Goal: Communication & Community: Answer question/provide support

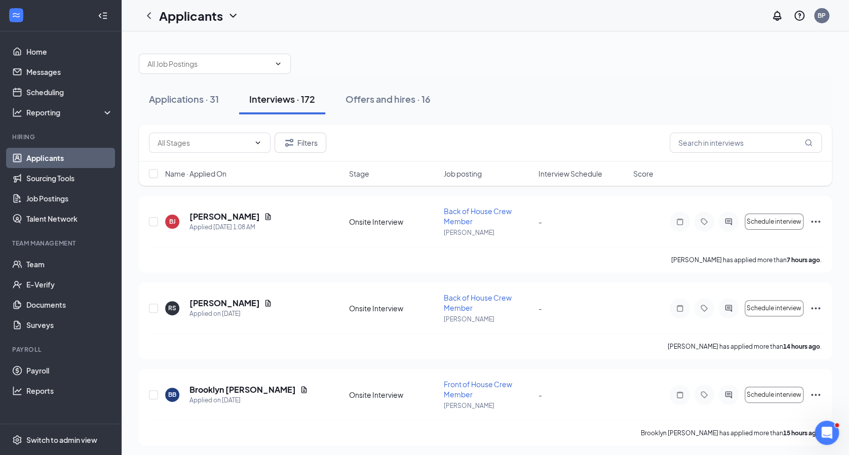
click at [38, 153] on link "Applicants" at bounding box center [69, 158] width 87 height 20
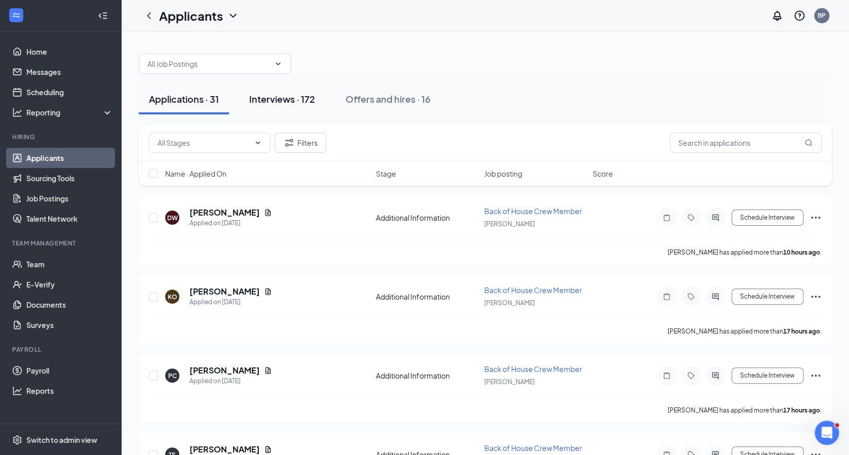
click at [296, 108] on button "Interviews · 172" at bounding box center [282, 99] width 86 height 30
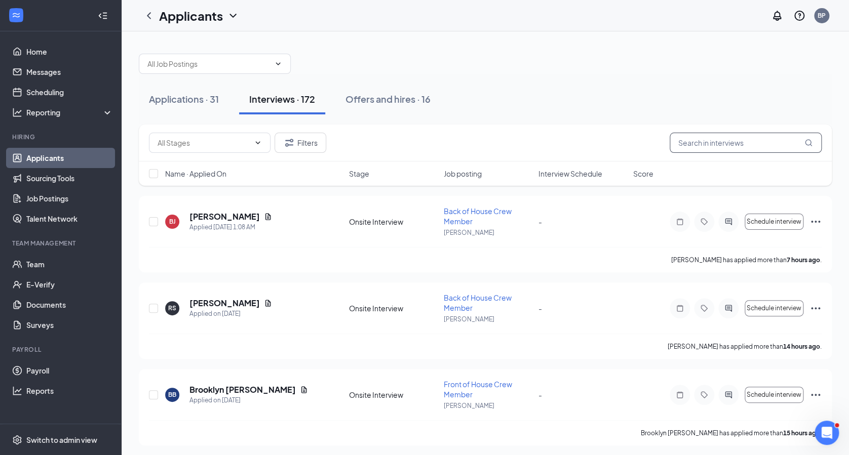
click at [691, 146] on input "text" at bounding box center [746, 143] width 152 height 20
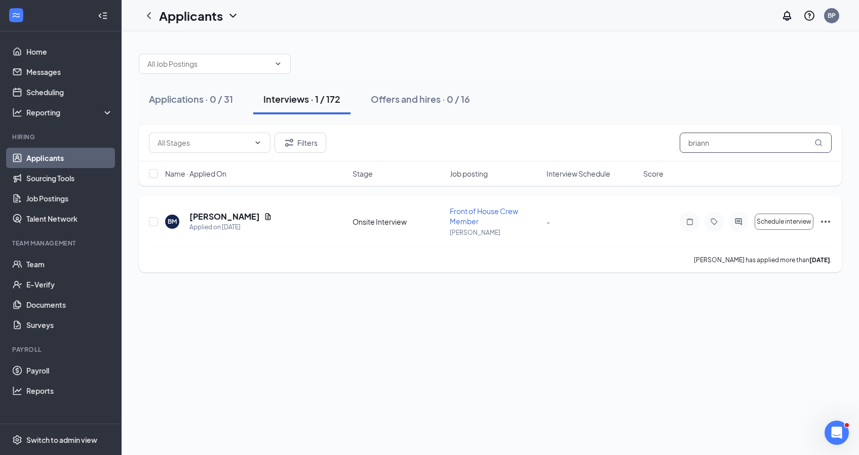
type input "briann"
click at [238, 210] on div "BM [PERSON_NAME] Applied on [DATE] Onsite Interview Front of House Crew Member …" at bounding box center [490, 226] width 683 height 41
click at [237, 215] on h5 "[PERSON_NAME]" at bounding box center [224, 216] width 70 height 11
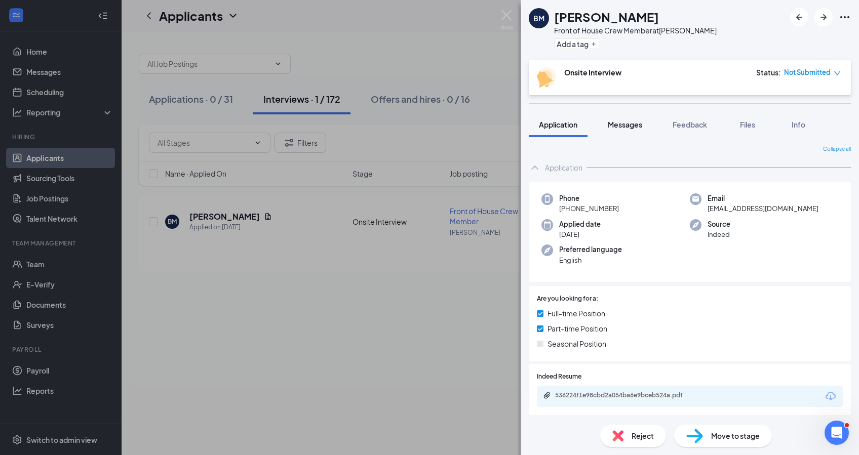
click at [629, 121] on span "Messages" at bounding box center [625, 124] width 34 height 9
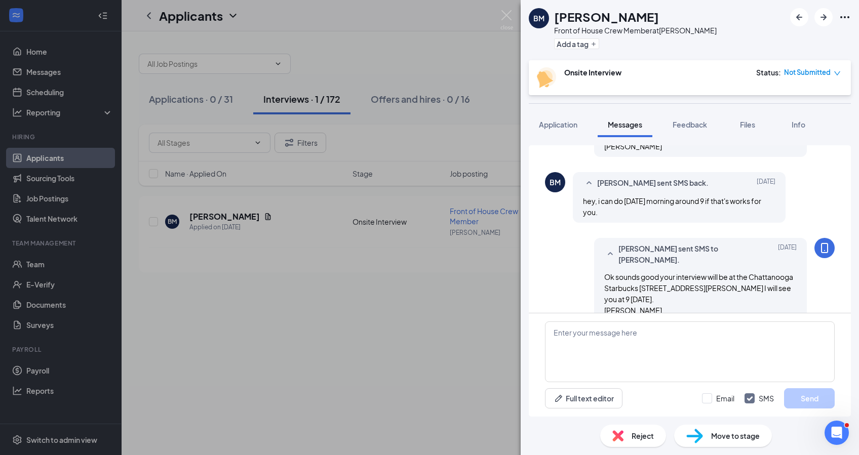
scroll to position [446, 0]
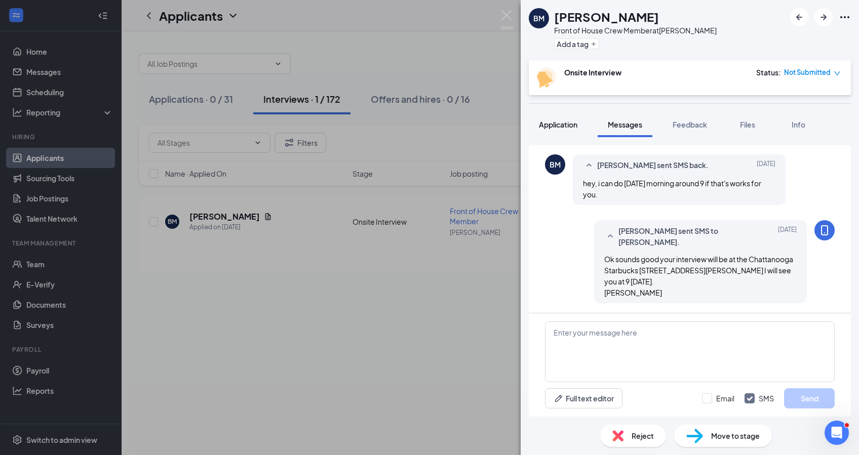
click at [565, 122] on span "Application" at bounding box center [558, 124] width 38 height 9
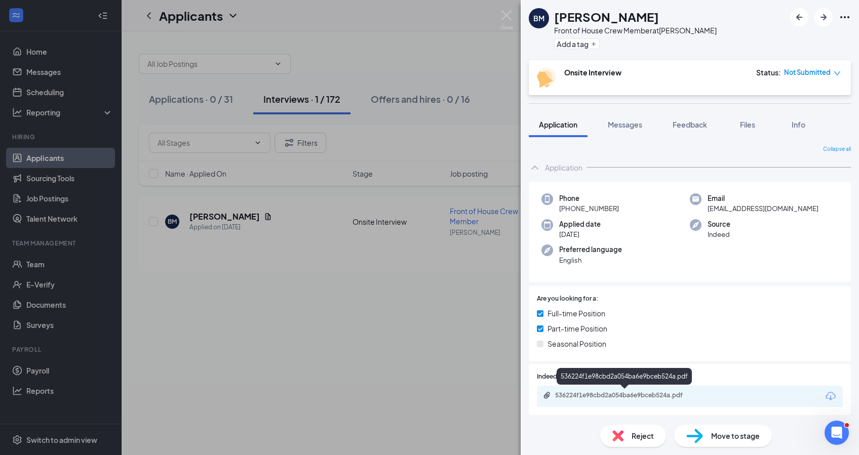
click at [668, 393] on div "536224f1e98cbd2a054ba6e9bceb524a.pdf" at bounding box center [626, 396] width 142 height 8
click at [620, 122] on span "Messages" at bounding box center [625, 124] width 34 height 9
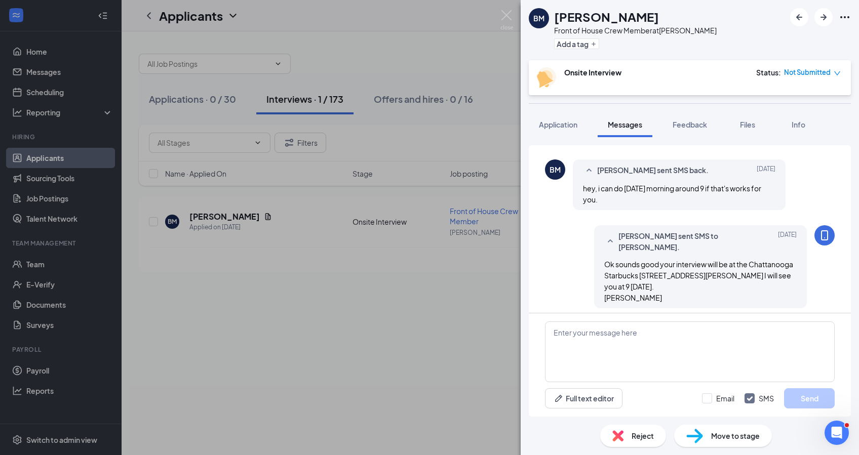
scroll to position [446, 0]
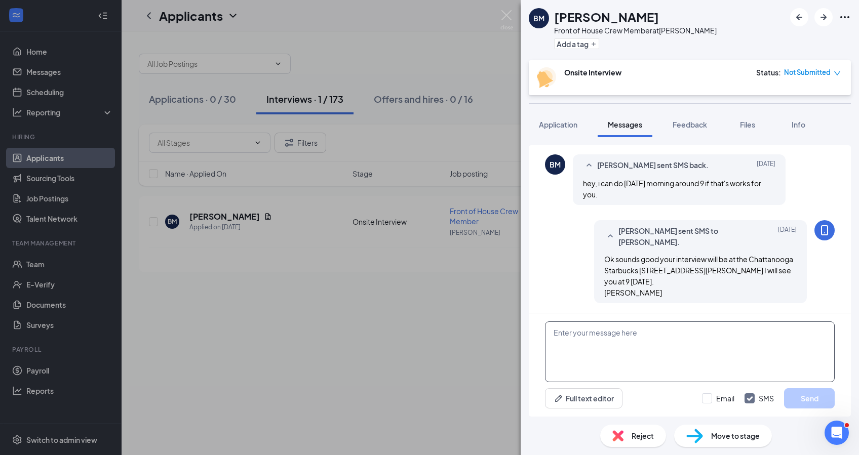
click at [571, 332] on textarea at bounding box center [690, 352] width 290 height 61
type textarea "Hi [PERSON_NAME], I am outside on the patio here at [GEOGRAPHIC_DATA][PERSON_NA…"
click at [808, 393] on button "Send" at bounding box center [809, 399] width 51 height 20
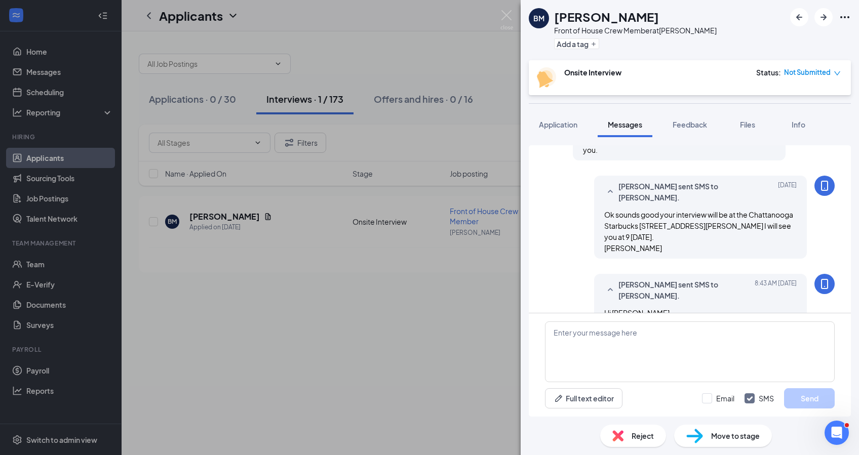
scroll to position [533, 0]
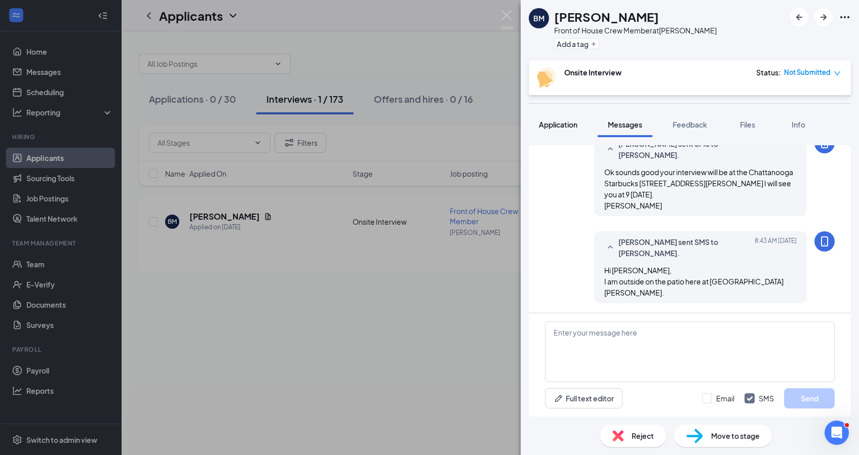
click at [567, 130] on button "Application" at bounding box center [558, 124] width 59 height 25
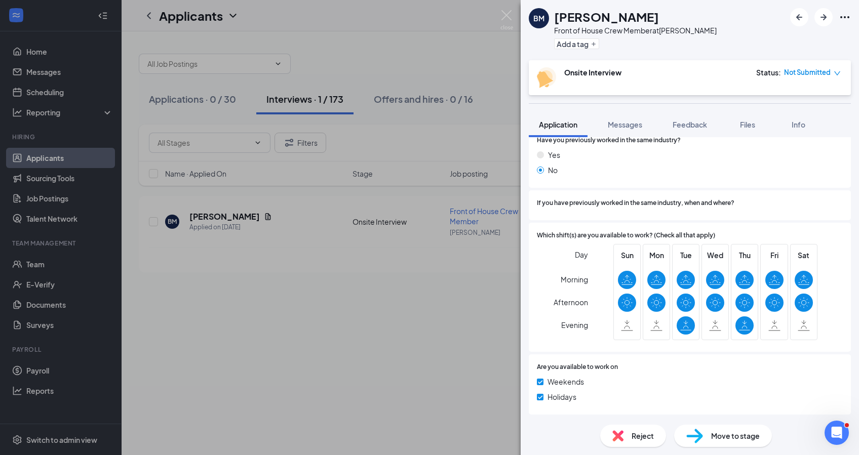
scroll to position [201, 0]
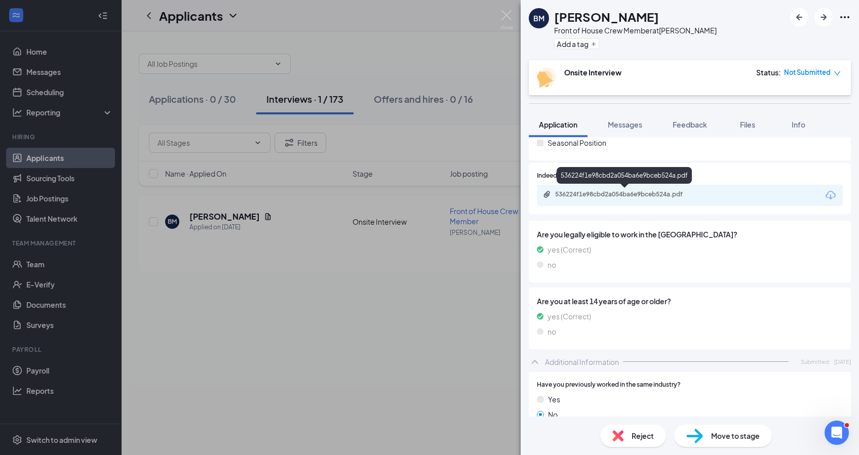
click at [682, 197] on div "536224f1e98cbd2a054ba6e9bceb524a.pdf" at bounding box center [626, 194] width 142 height 8
click at [64, 155] on div "BM [PERSON_NAME] Front of House Crew Member at [PERSON_NAME] Add a tag Onsite I…" at bounding box center [429, 227] width 859 height 455
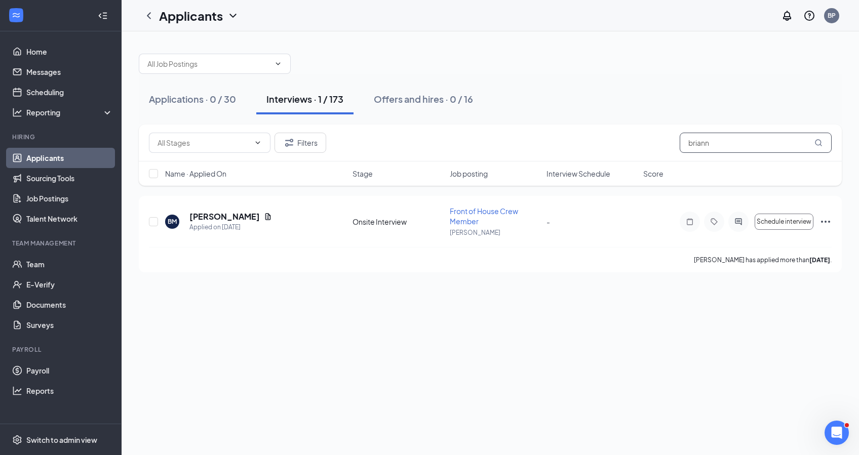
click at [714, 142] on input "briann" at bounding box center [756, 143] width 152 height 20
type input "b"
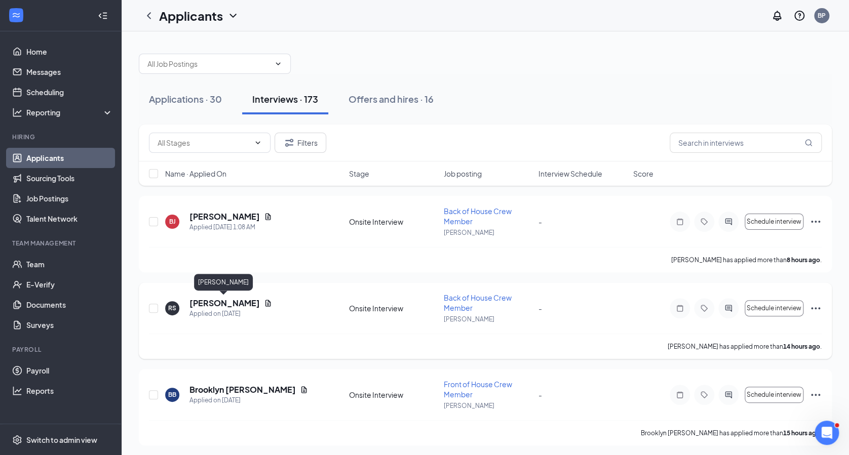
click at [222, 298] on h5 "[PERSON_NAME]" at bounding box center [224, 303] width 70 height 11
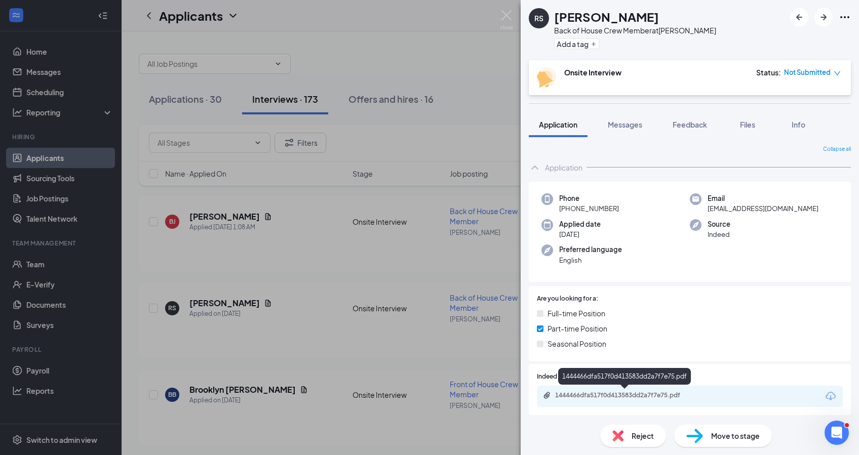
click at [609, 393] on div "1444466dfa517f0d413583dd2a7f7e75.pdf" at bounding box center [626, 396] width 142 height 8
click at [222, 212] on div "RS [PERSON_NAME] Back of House Crew Member at [PERSON_NAME] Add a tag Onsite In…" at bounding box center [429, 227] width 859 height 455
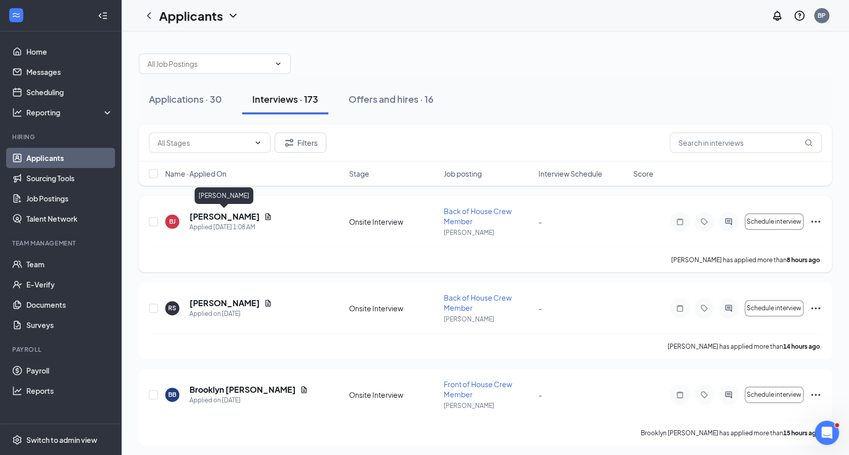
click at [225, 219] on h5 "[PERSON_NAME]" at bounding box center [224, 216] width 70 height 11
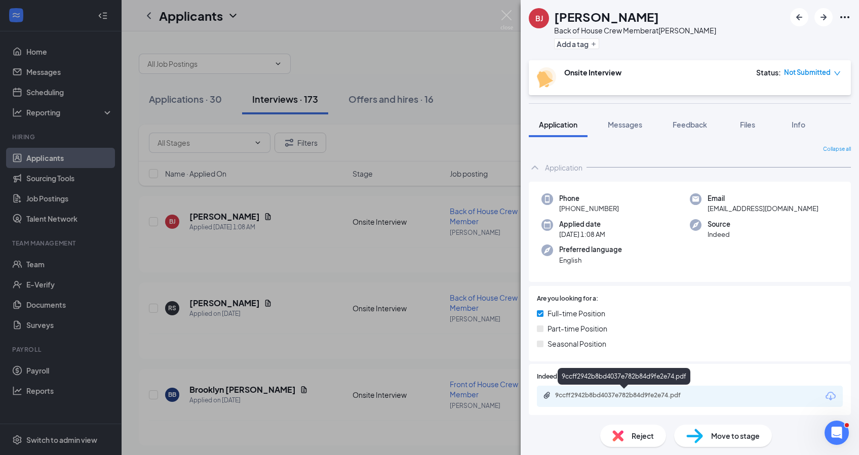
click at [649, 398] on div "9ccff2942b8bd4037e782b84d9fe2e74.pdf" at bounding box center [626, 396] width 142 height 8
click at [194, 101] on div "[PERSON_NAME] [PERSON_NAME] Back of House Crew Member at [PERSON_NAME] Add a ta…" at bounding box center [429, 227] width 859 height 455
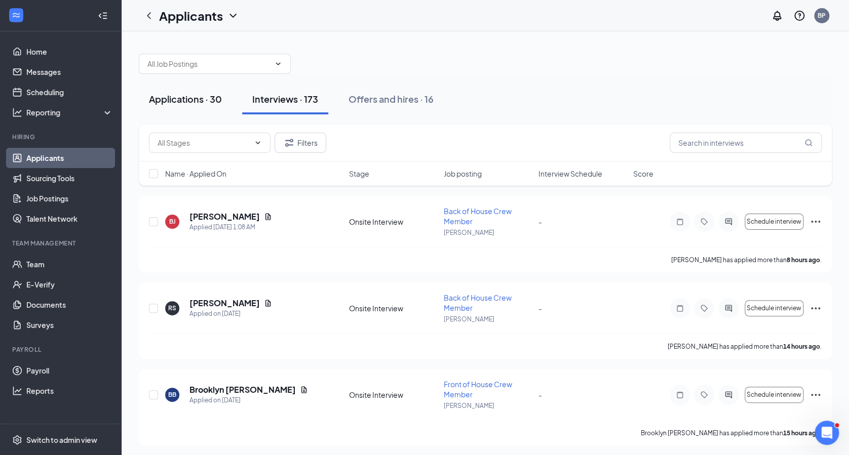
click at [194, 101] on div "Applications · 30" at bounding box center [185, 99] width 73 height 13
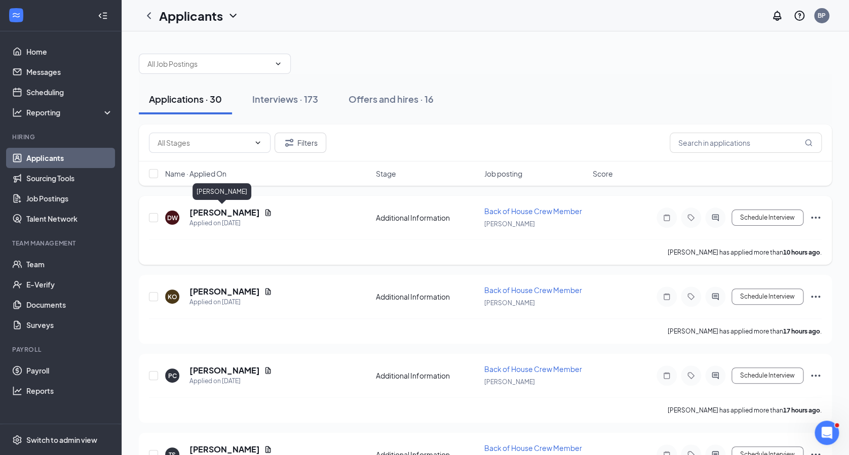
click at [211, 209] on h5 "[PERSON_NAME]" at bounding box center [224, 212] width 70 height 11
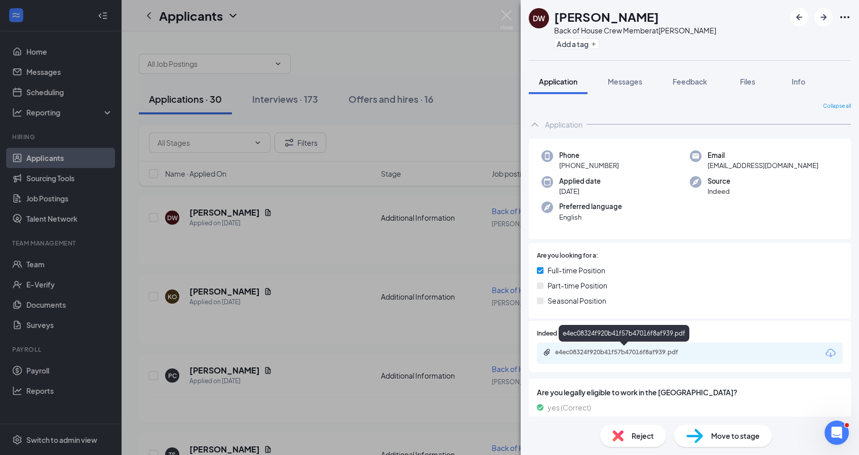
click at [632, 354] on div "e4ec08324f920b41f57b47016f8af939.pdf" at bounding box center [626, 353] width 142 height 8
click at [137, 237] on div "DW [PERSON_NAME] Back of House Crew Member at [PERSON_NAME] Add a tag Applicati…" at bounding box center [429, 227] width 859 height 455
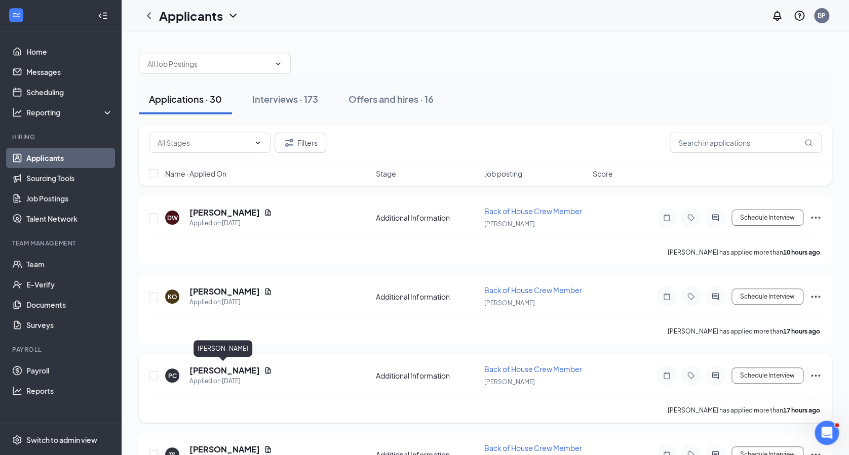
click at [226, 370] on h5 "[PERSON_NAME]" at bounding box center [224, 370] width 70 height 11
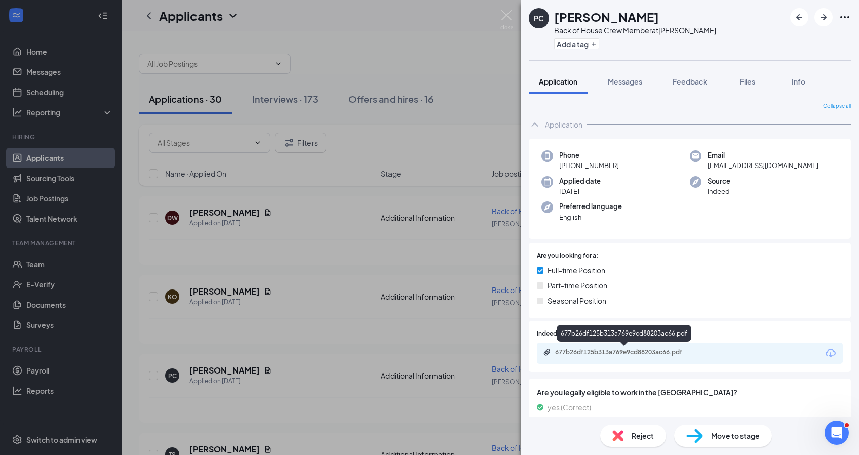
click at [599, 350] on div "677b26df125b313a769e9cd88203ac66.pdf" at bounding box center [626, 353] width 142 height 8
click at [132, 178] on div "PC [PERSON_NAME] Back of House Crew Member at [PERSON_NAME] Add a tag Applicati…" at bounding box center [429, 227] width 859 height 455
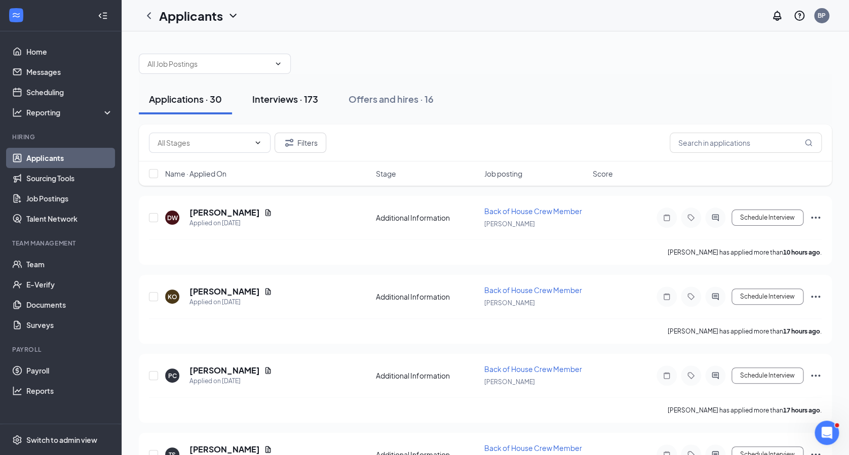
click at [292, 100] on div "Interviews · 173" at bounding box center [285, 99] width 66 height 13
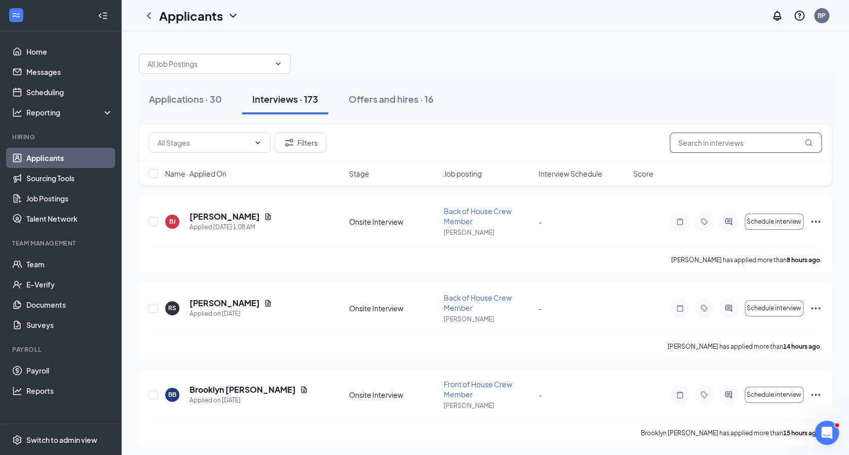
click at [690, 142] on input "text" at bounding box center [746, 143] width 152 height 20
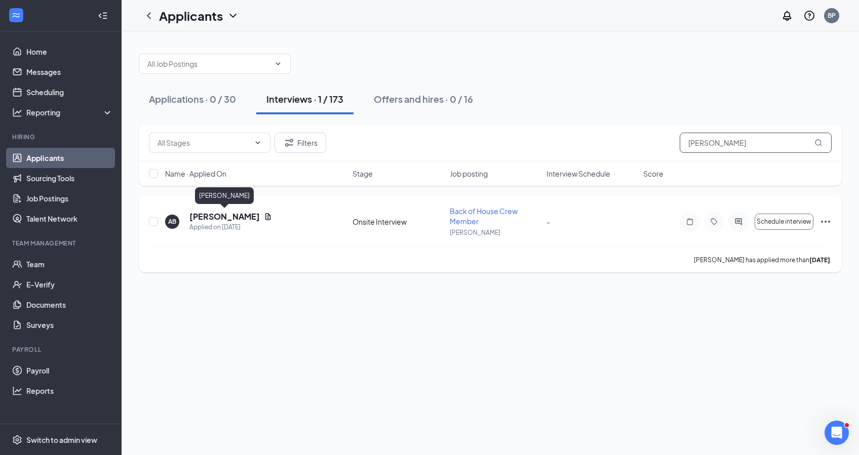
type input "[PERSON_NAME]"
click at [218, 215] on h5 "[PERSON_NAME]" at bounding box center [224, 216] width 70 height 11
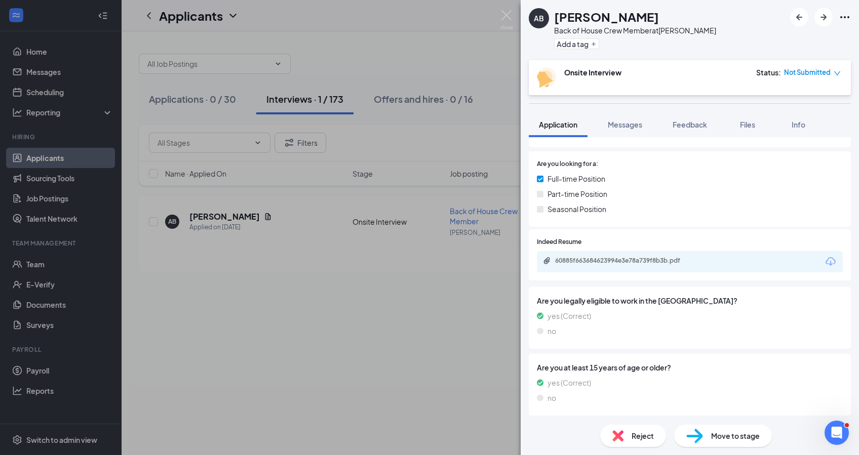
scroll to position [153, 0]
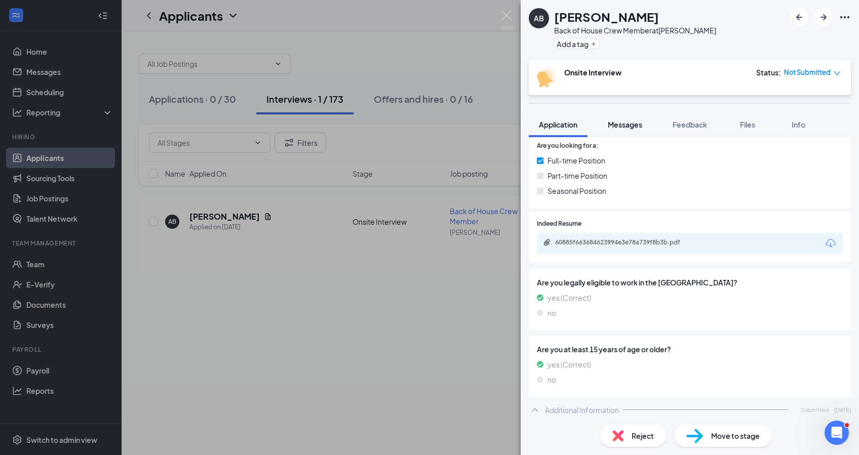
click at [623, 123] on span "Messages" at bounding box center [625, 124] width 34 height 9
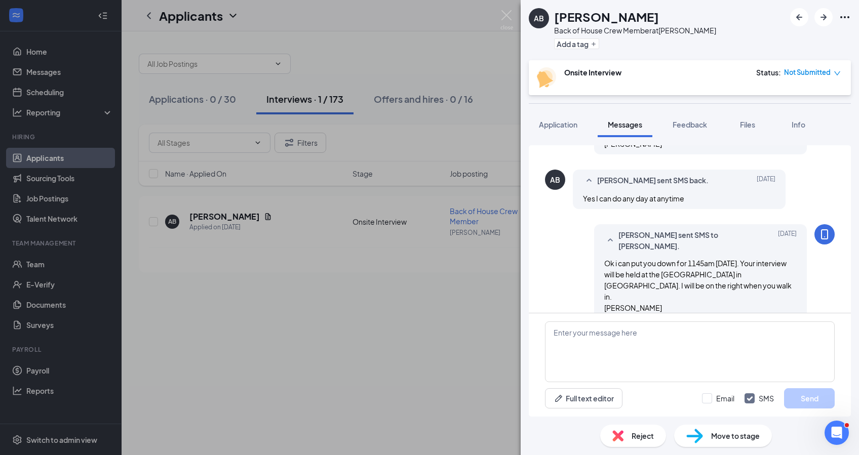
scroll to position [435, 0]
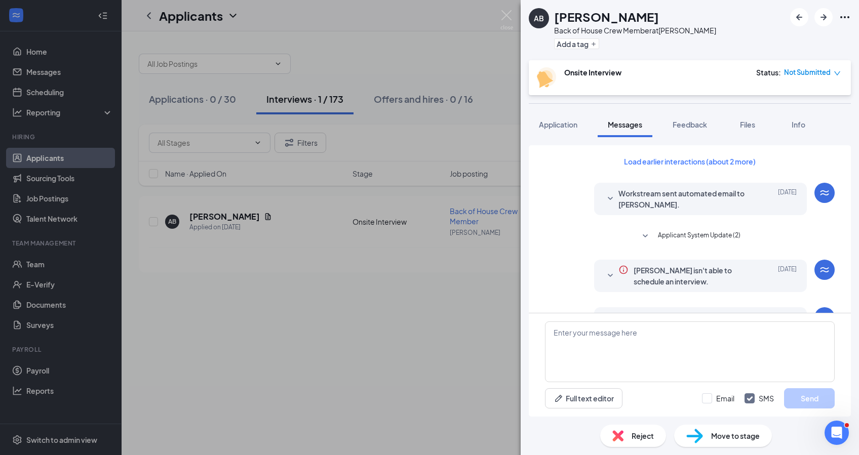
scroll to position [435, 0]
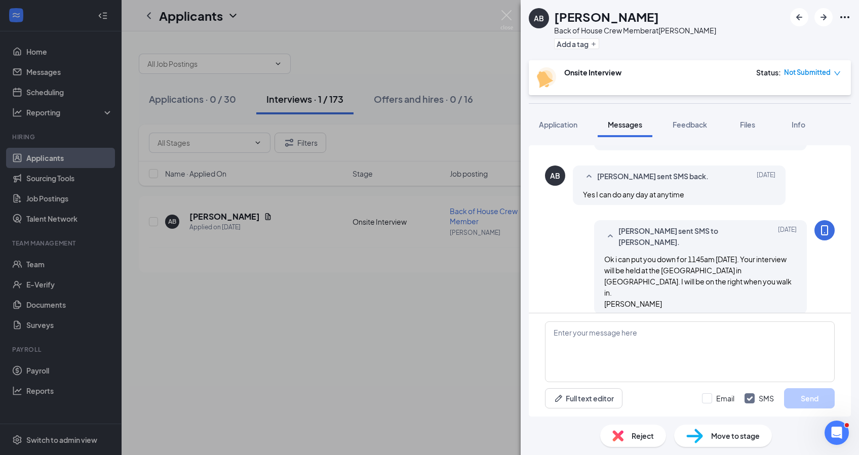
click at [429, 158] on div "AB Adrianna Barnard Back of House Crew Member at Hixson Add a tag Onsite Interv…" at bounding box center [429, 227] width 859 height 455
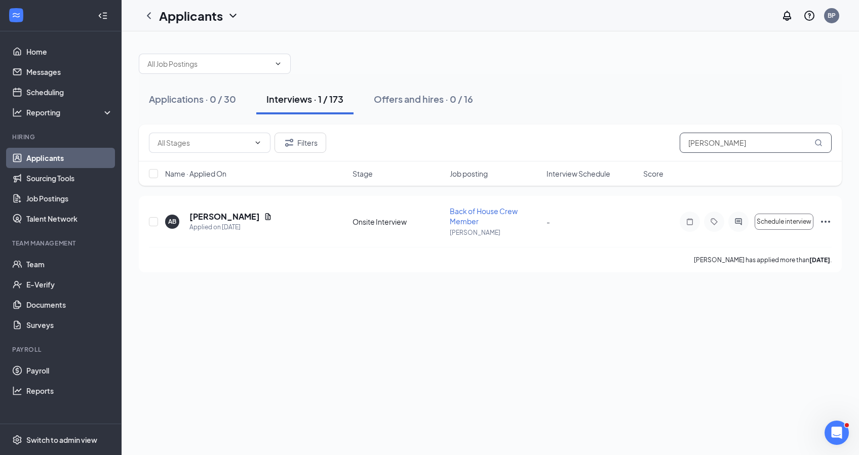
click at [749, 143] on input "[PERSON_NAME]" at bounding box center [756, 143] width 152 height 20
type input "a"
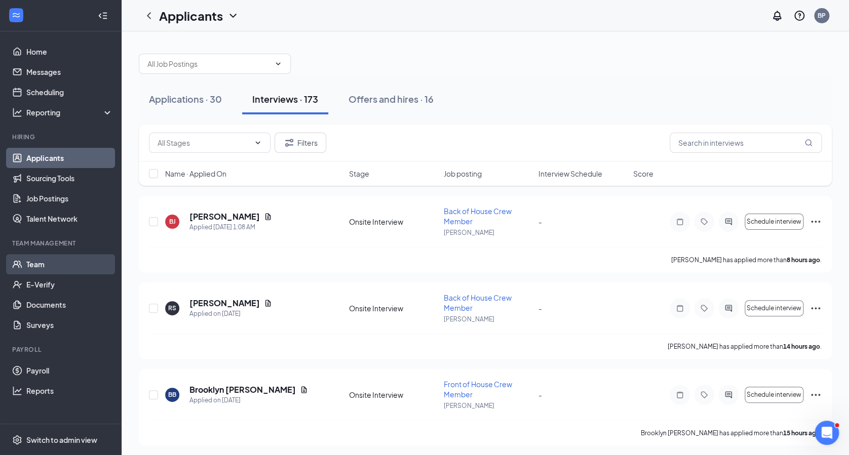
click at [43, 258] on link "Team" at bounding box center [69, 264] width 87 height 20
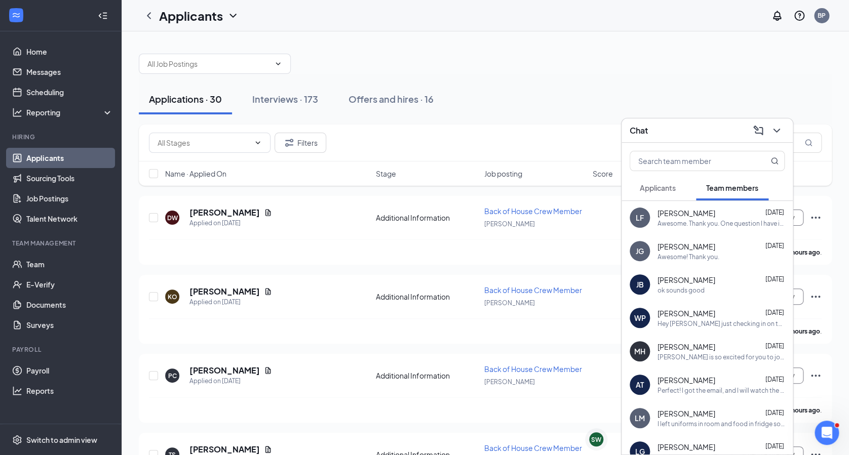
click at [656, 192] on div "Applicants" at bounding box center [658, 188] width 36 height 10
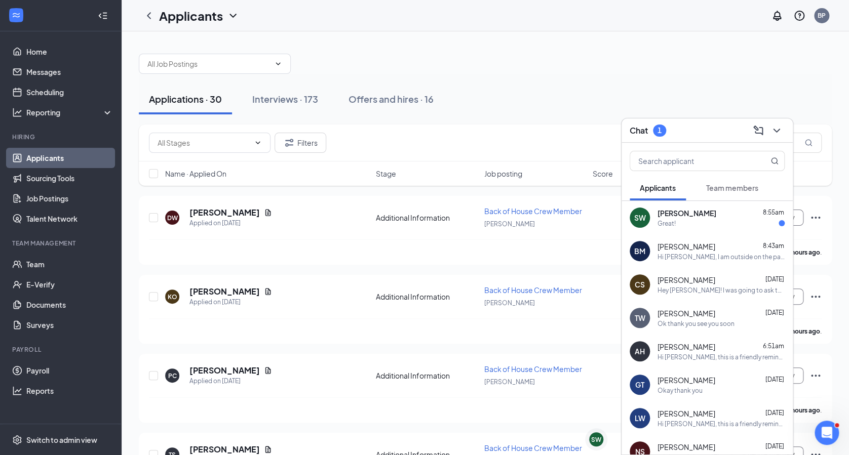
click at [681, 221] on div "Great!" at bounding box center [721, 223] width 127 height 9
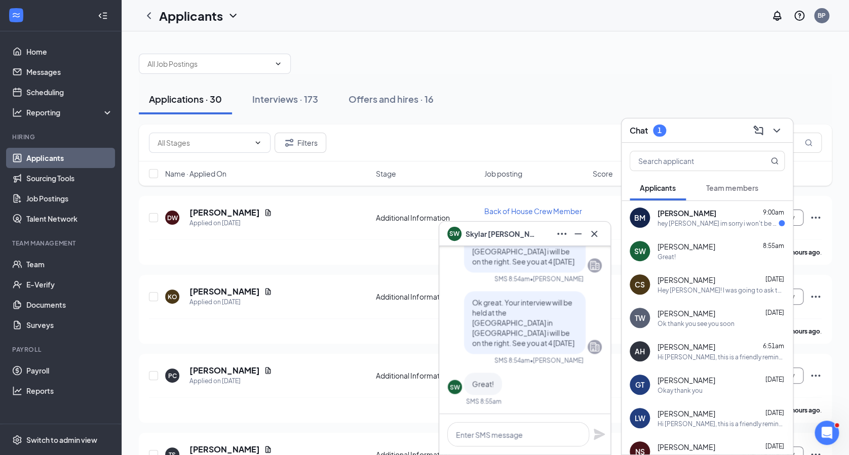
click at [678, 214] on span "[PERSON_NAME]" at bounding box center [687, 213] width 59 height 10
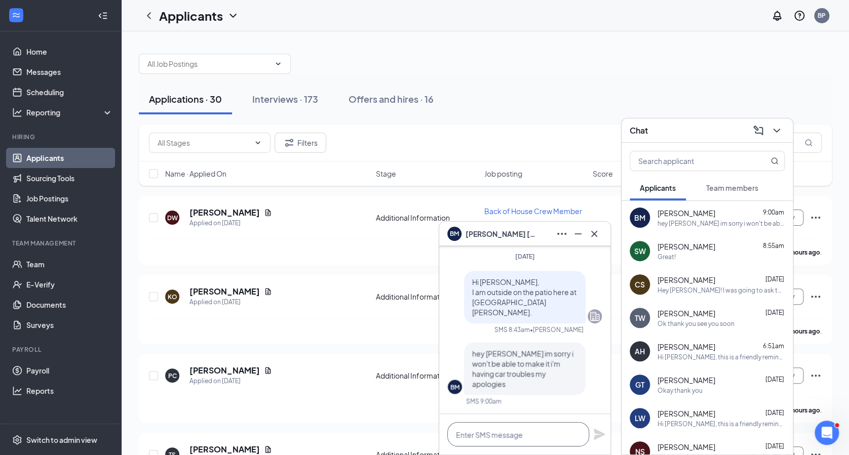
click at [507, 433] on textarea at bounding box center [518, 434] width 142 height 24
click at [484, 435] on textarea "ok thanks for letting me know" at bounding box center [518, 434] width 142 height 24
type textarea "ok thank you for letting me know"
click at [601, 434] on icon "Plane" at bounding box center [599, 434] width 11 height 11
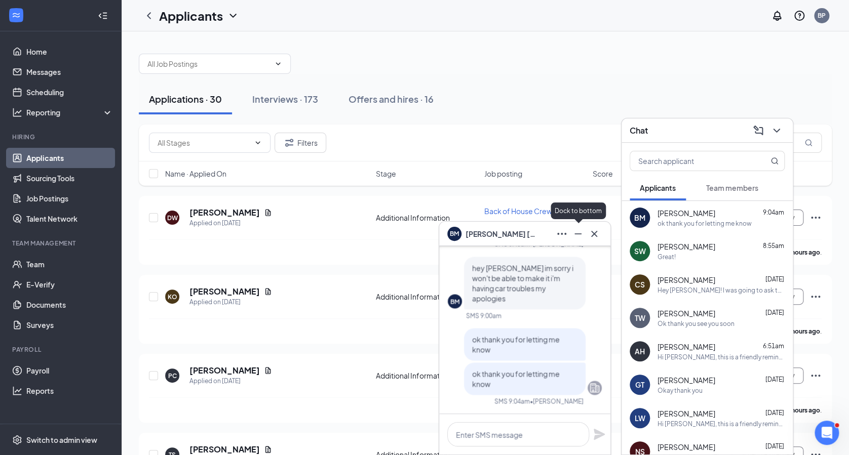
click at [581, 231] on icon "Minimize" at bounding box center [578, 234] width 12 height 12
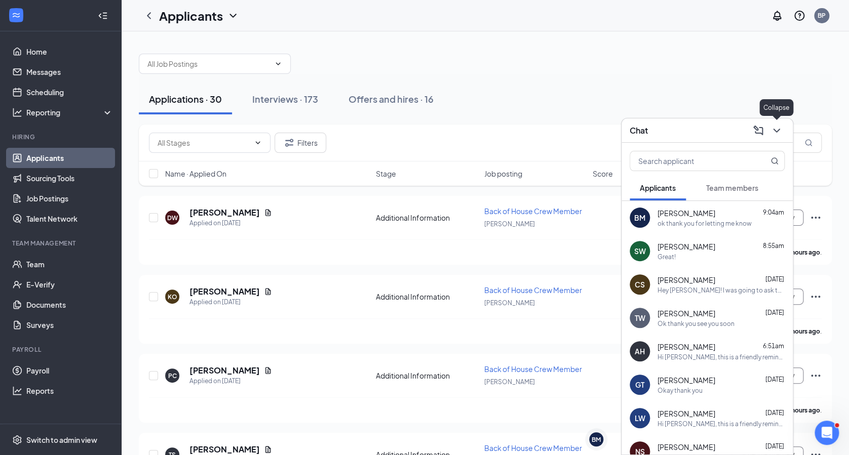
click at [777, 132] on icon "ChevronDown" at bounding box center [777, 131] width 12 height 12
